Goal: Transaction & Acquisition: Book appointment/travel/reservation

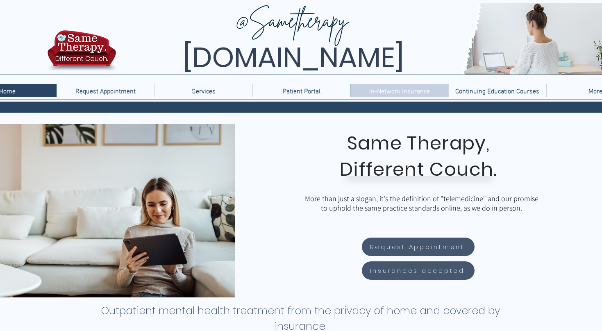
click at [395, 89] on p "In-Network Insurance" at bounding box center [399, 90] width 69 height 13
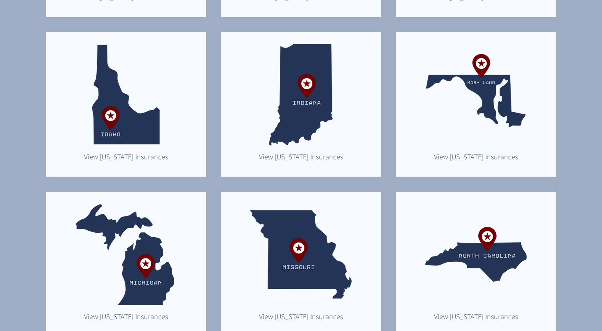
scroll to position [482, 0]
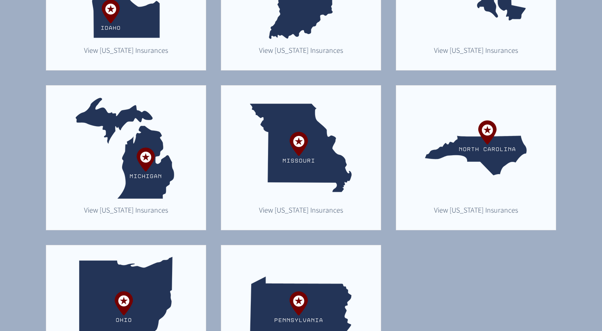
click at [159, 149] on img "main content" at bounding box center [126, 148] width 102 height 102
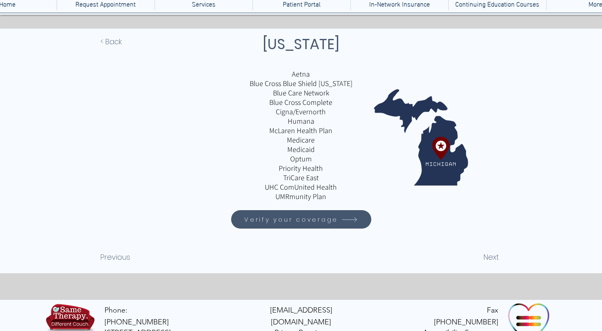
scroll to position [83, 0]
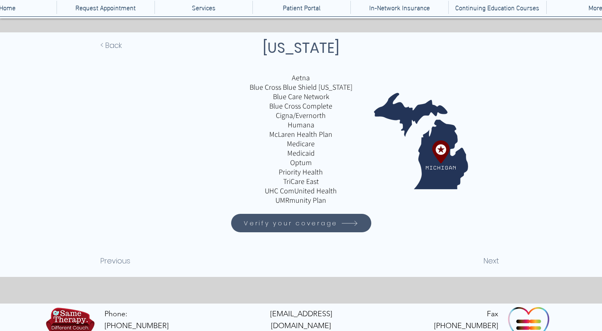
click at [317, 226] on span "Verify your coverage" at bounding box center [291, 222] width 94 height 9
